Goal: Task Accomplishment & Management: Manage account settings

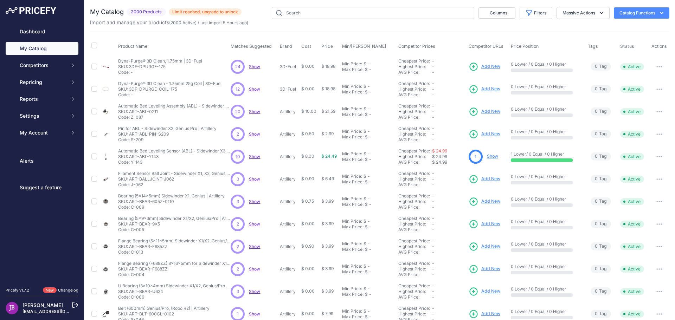
click at [625, 11] on button "Catalog Functions" at bounding box center [642, 12] width 56 height 11
click at [585, 11] on button "Massive Actions" at bounding box center [583, 13] width 53 height 12
click at [501, 27] on div "My Catalog 2000 Products ​" at bounding box center [379, 211] width 579 height 408
click at [527, 14] on icon "button" at bounding box center [529, 13] width 5 height 5
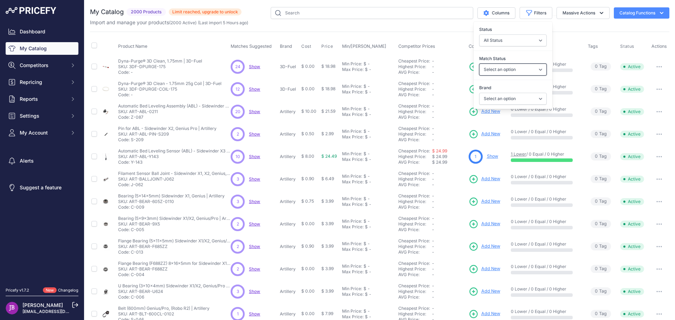
click at [497, 68] on select "Select an option Matched Unmatched" at bounding box center [512, 70] width 67 height 12
click at [496, 66] on select "Select an option Matched Unmatched" at bounding box center [512, 70] width 67 height 12
click at [491, 97] on select "Select an option 3D-Fuel ANTCLABS Artillery Bondhus Bondtech BuildTak Capricorn…" at bounding box center [512, 99] width 67 height 12
click at [490, 97] on select "Select an option 3D-Fuel ANTCLABS Artillery Bondhus Bondtech BuildTak Capricorn…" at bounding box center [512, 99] width 67 height 12
click at [497, 40] on select "All Status Only Enabled Only Disabled" at bounding box center [512, 40] width 67 height 12
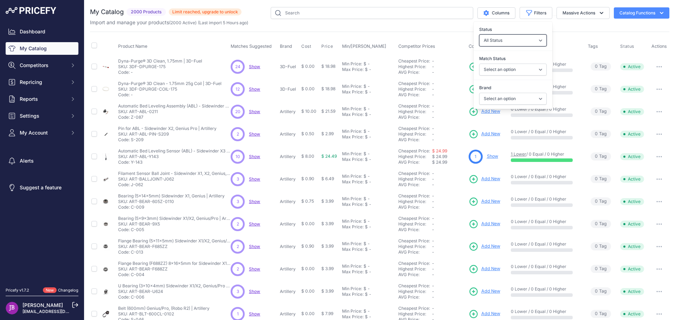
click at [495, 39] on select "All Status Only Enabled Only Disabled" at bounding box center [512, 40] width 67 height 12
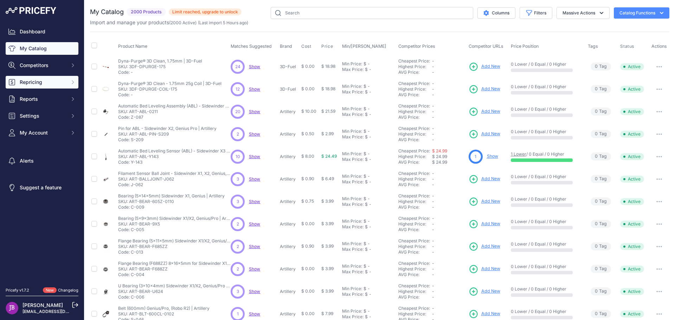
click at [46, 82] on span "Repricing" at bounding box center [43, 82] width 46 height 7
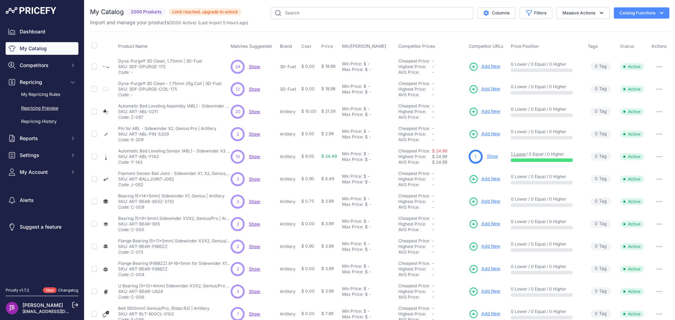
click at [39, 107] on link "Repricing Preview" at bounding box center [42, 108] width 73 height 12
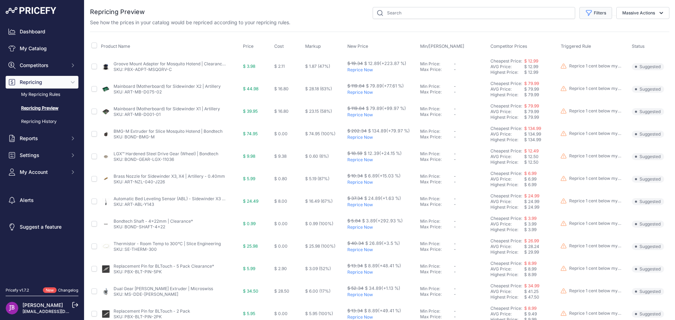
click at [590, 13] on button "Filters" at bounding box center [595, 13] width 33 height 12
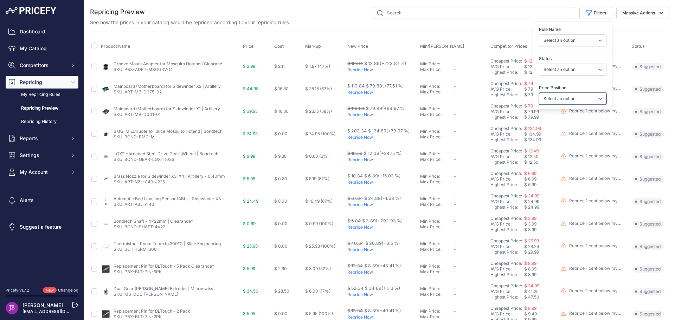
click at [565, 96] on select "Select an option I am higher Same price I am lower" at bounding box center [572, 99] width 67 height 12
select select "1"
click at [539, 93] on select "Select an option I am higher Same price I am lower" at bounding box center [572, 99] width 67 height 12
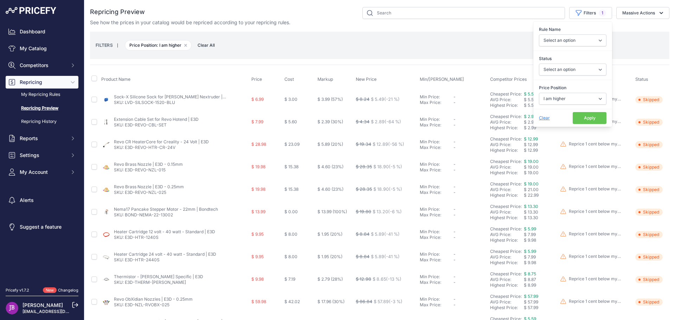
click at [579, 120] on button "Apply" at bounding box center [590, 118] width 34 height 12
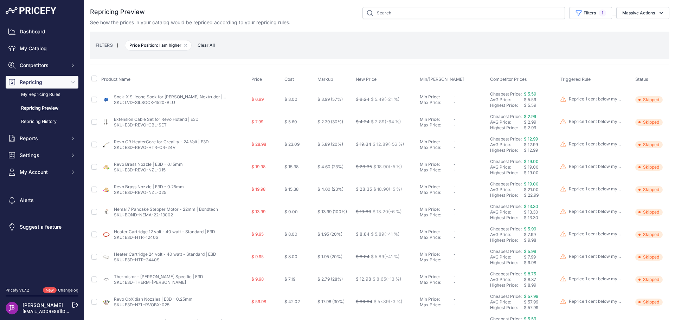
click at [529, 94] on span "$ 5.59" at bounding box center [530, 93] width 12 height 5
click at [593, 10] on button "Filters 1" at bounding box center [590, 13] width 43 height 12
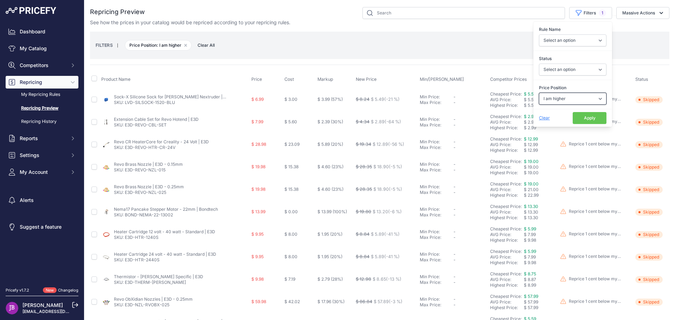
click at [565, 98] on select "Select an option I am higher Same price I am lower" at bounding box center [572, 99] width 67 height 12
select select "0"
click at [539, 93] on select "Select an option I am higher Same price I am lower" at bounding box center [572, 99] width 67 height 12
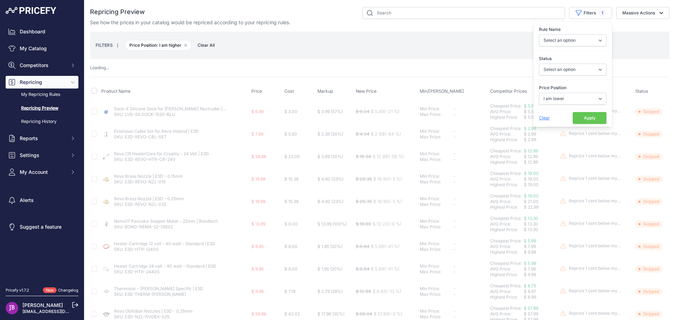
click at [585, 114] on button "Apply" at bounding box center [590, 118] width 34 height 12
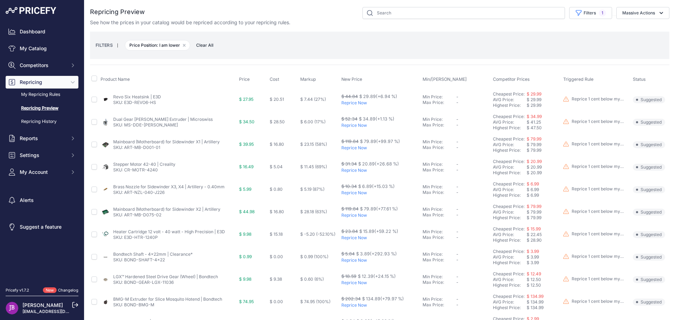
click at [135, 210] on link "Mainboard (Motherboard) for Sidewinder X2 | Artillery" at bounding box center [166, 209] width 107 height 5
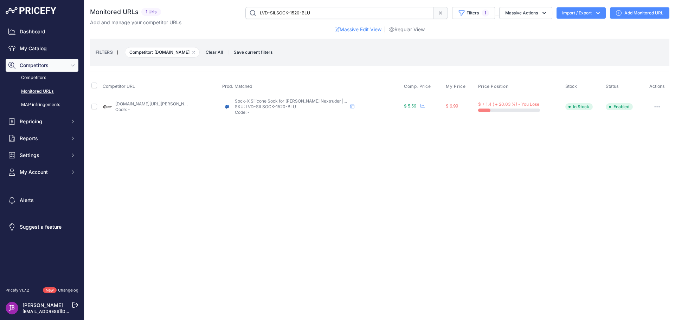
click at [144, 104] on link "hartsmartproducts.com/products/prusa-nextruder-silicone-sock-set?prirule_jdsnik…" at bounding box center [154, 103] width 79 height 5
click at [657, 107] on icon "button" at bounding box center [657, 107] width 1 height 1
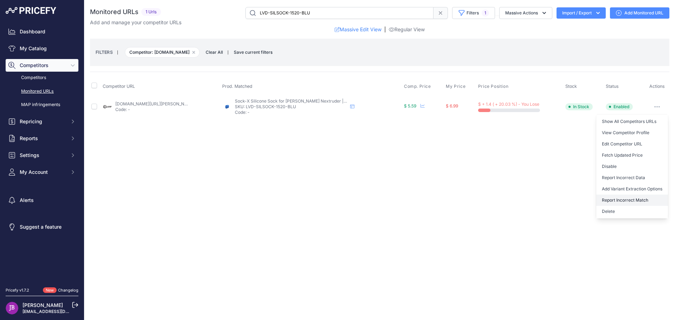
click at [623, 200] on button "Report Incorrect Match" at bounding box center [632, 200] width 72 height 11
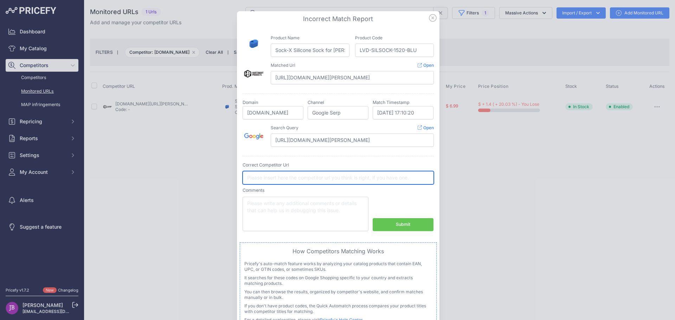
click at [259, 178] on input "text" at bounding box center [338, 177] width 191 height 13
click at [384, 225] on button "Submit" at bounding box center [403, 224] width 61 height 13
click at [275, 174] on input "text" at bounding box center [338, 177] width 191 height 13
paste input "https://www.partsbuilt.com/nextruder-silicone-sock-3-pack-for-mk4-xl-original-p…"
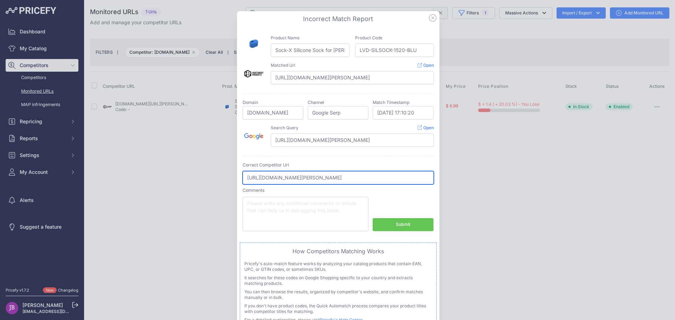
type input "https://www.partsbuilt.com/nextruder-silicone-sock-3-pack-for-mk4-xl-original-p…"
click at [396, 224] on div "Submit" at bounding box center [403, 224] width 14 height 7
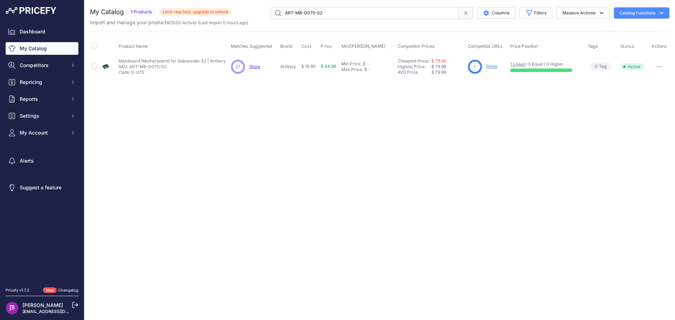
click at [490, 65] on link "Show" at bounding box center [491, 66] width 11 height 5
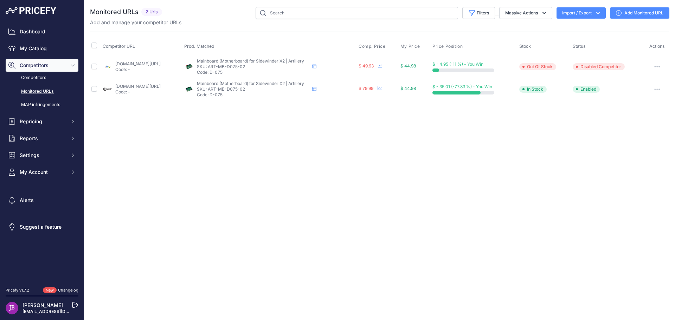
click at [129, 85] on link "[DOMAIN_NAME][URL]" at bounding box center [137, 86] width 45 height 5
click at [25, 172] on span "My Account" at bounding box center [43, 172] width 46 height 7
click at [27, 237] on link "Billing" at bounding box center [42, 239] width 73 height 12
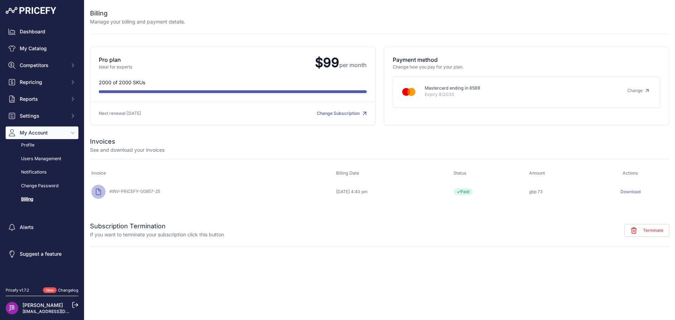
click at [324, 114] on link "Change Subscription" at bounding box center [342, 113] width 50 height 5
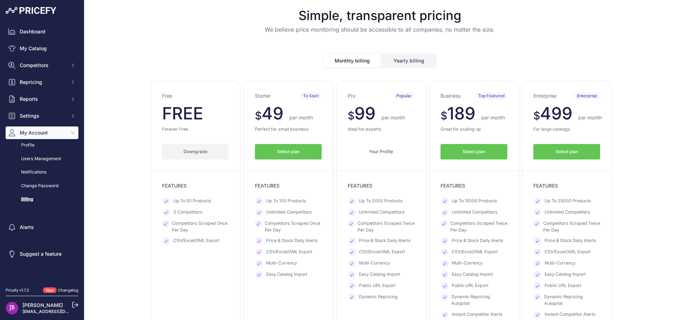
click at [198, 155] on button "Downgrade" at bounding box center [195, 152] width 67 height 16
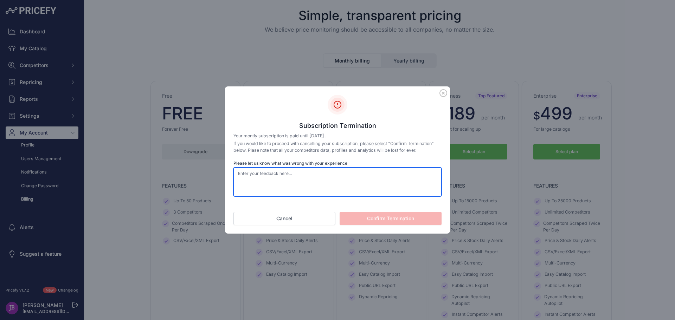
click at [272, 179] on textarea "Please let us know what was wrong with your experience" at bounding box center [337, 182] width 208 height 29
click at [320, 172] on textarea "too many mismatched items" at bounding box center [337, 182] width 208 height 29
type textarea "too many mismatched items"
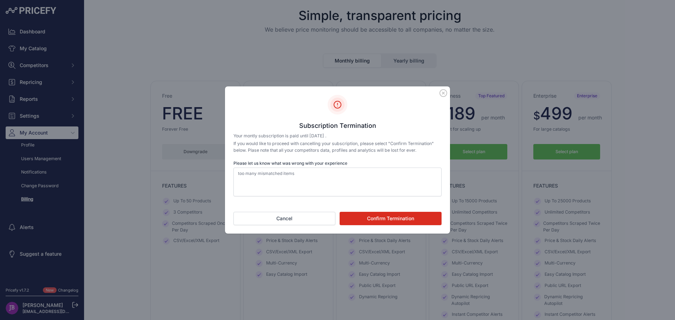
click at [374, 216] on button "Confirm Termination" at bounding box center [391, 218] width 102 height 13
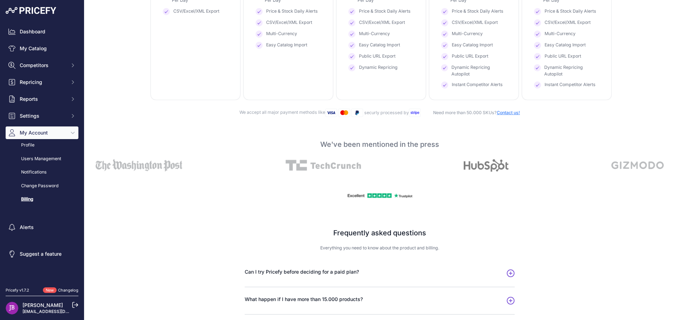
scroll to position [246, 0]
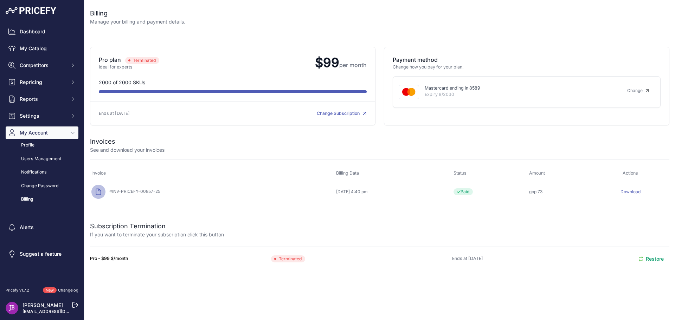
click at [21, 134] on span "My Account" at bounding box center [43, 132] width 46 height 7
